Goal: Information Seeking & Learning: Learn about a topic

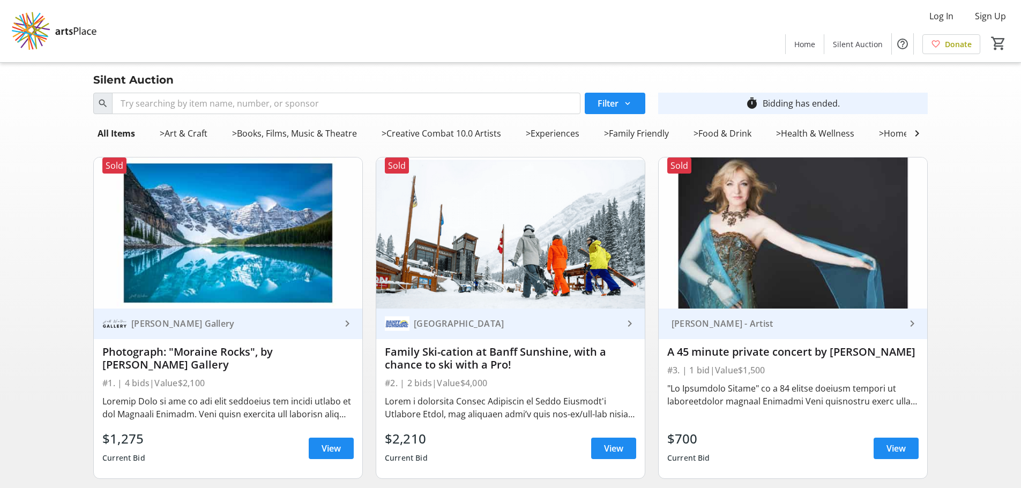
click at [226, 80] on div "Silent Auction" at bounding box center [511, 79] width 848 height 17
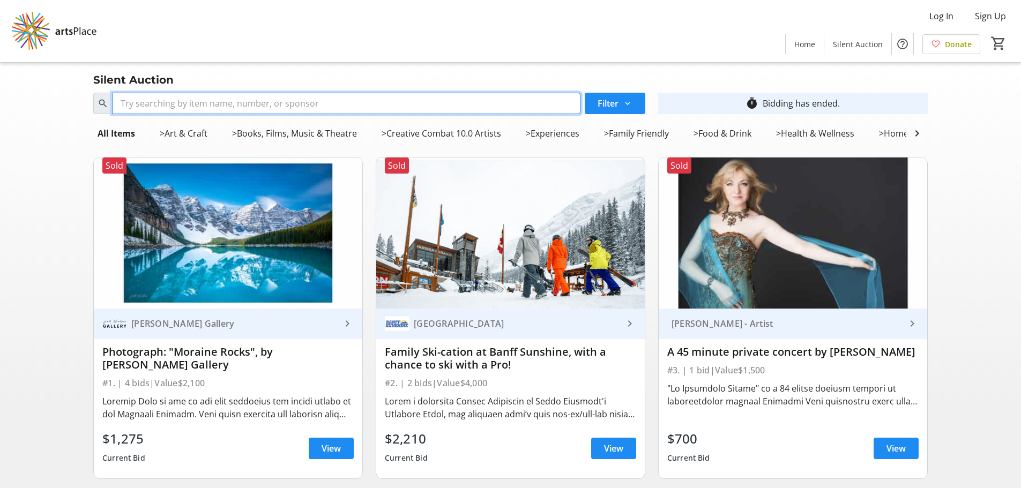
click at [211, 99] on input "Search" at bounding box center [346, 103] width 469 height 21
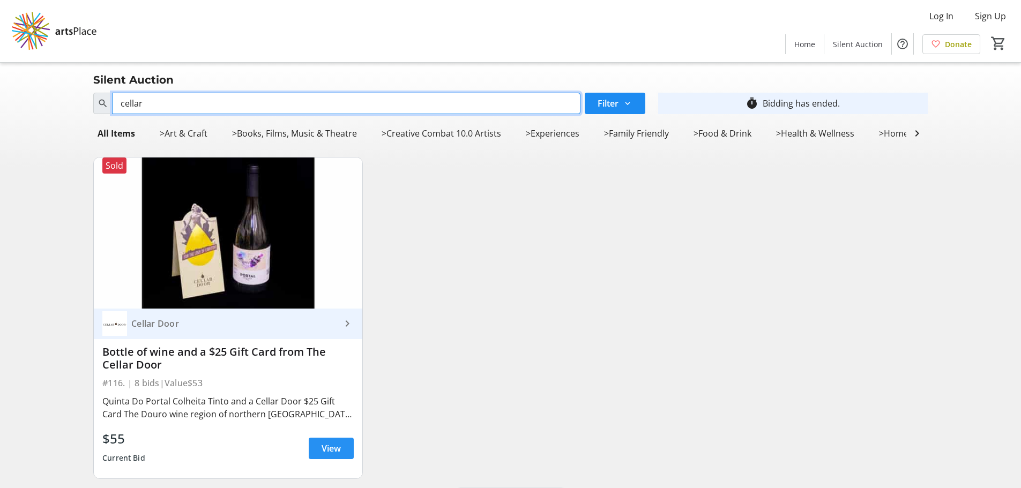
type input "cellar"
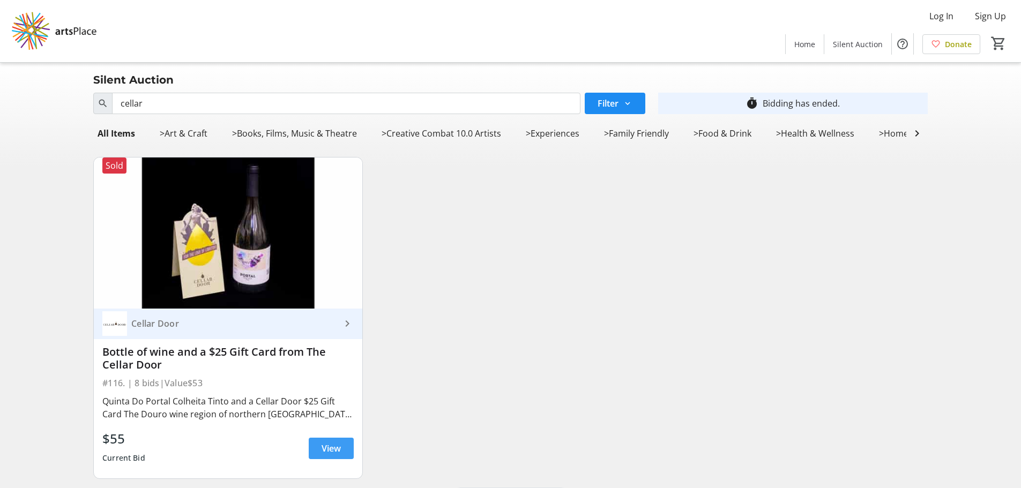
click at [325, 462] on span at bounding box center [331, 449] width 45 height 26
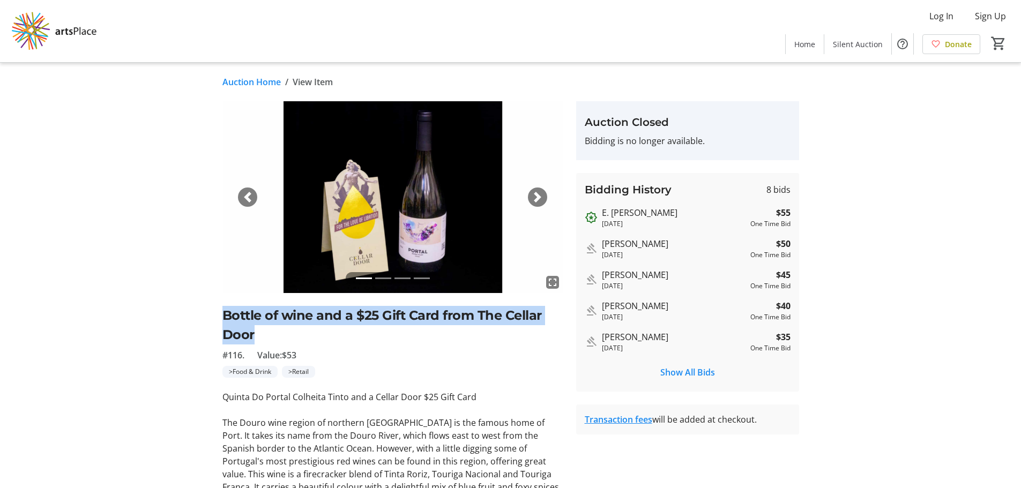
drag, startPoint x: 222, startPoint y: 313, endPoint x: 252, endPoint y: 331, distance: 35.1
click at [252, 331] on h2 "Bottle of wine and a $25 Gift Card from The Cellar Door" at bounding box center [392, 325] width 341 height 39
copy h2 "Bottle of wine and a $25 Gift Card from The Cellar Door"
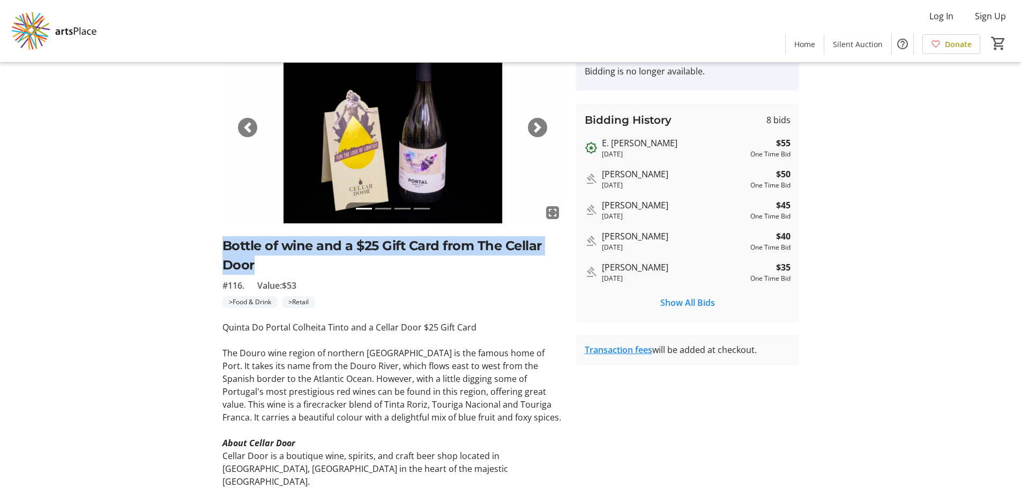
scroll to position [161, 0]
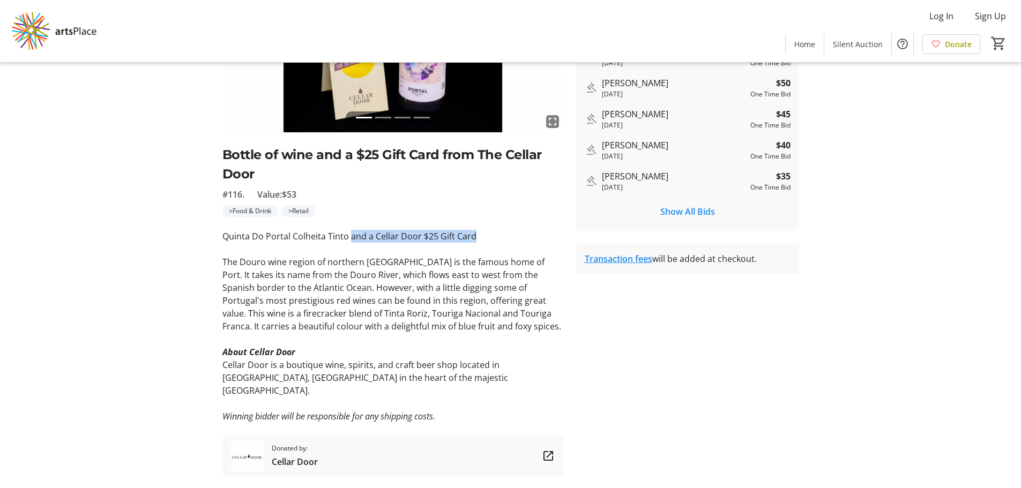
drag, startPoint x: 348, startPoint y: 234, endPoint x: 486, endPoint y: 234, distance: 137.8
click at [486, 234] on p "Quinta Do Portal Colheita Tinto and a Cellar Door $25 Gift Card" at bounding box center [392, 236] width 341 height 13
copy p "and a Cellar Door $25 Gift Card"
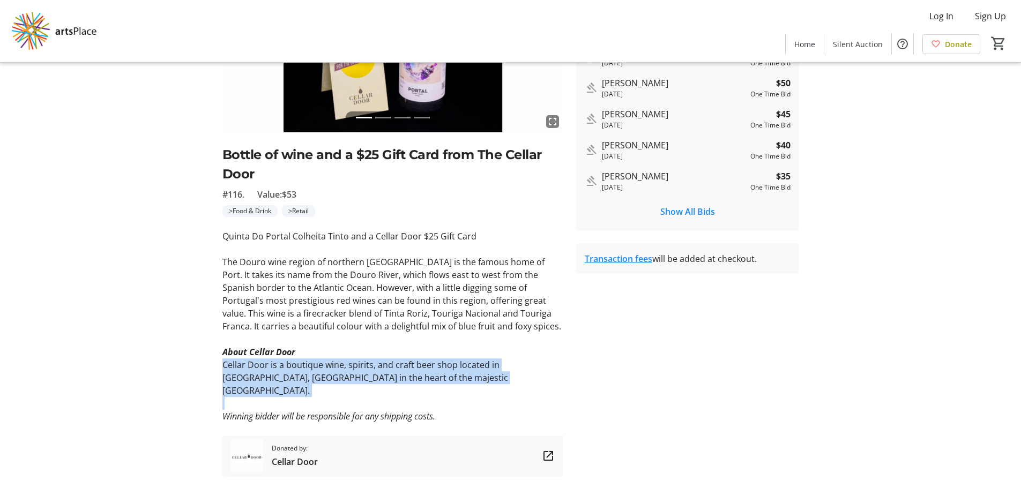
drag, startPoint x: 224, startPoint y: 365, endPoint x: 415, endPoint y: 388, distance: 192.8
click at [415, 388] on div "Quinta Do Portal Colheita Tinto and a Cellar Door $25 Gift Card The Douro wine …" at bounding box center [392, 326] width 341 height 193
copy p "Cellar Door is a boutique wine, spirits, and craft beer shop located in [GEOGRA…"
